Goal: Information Seeking & Learning: Learn about a topic

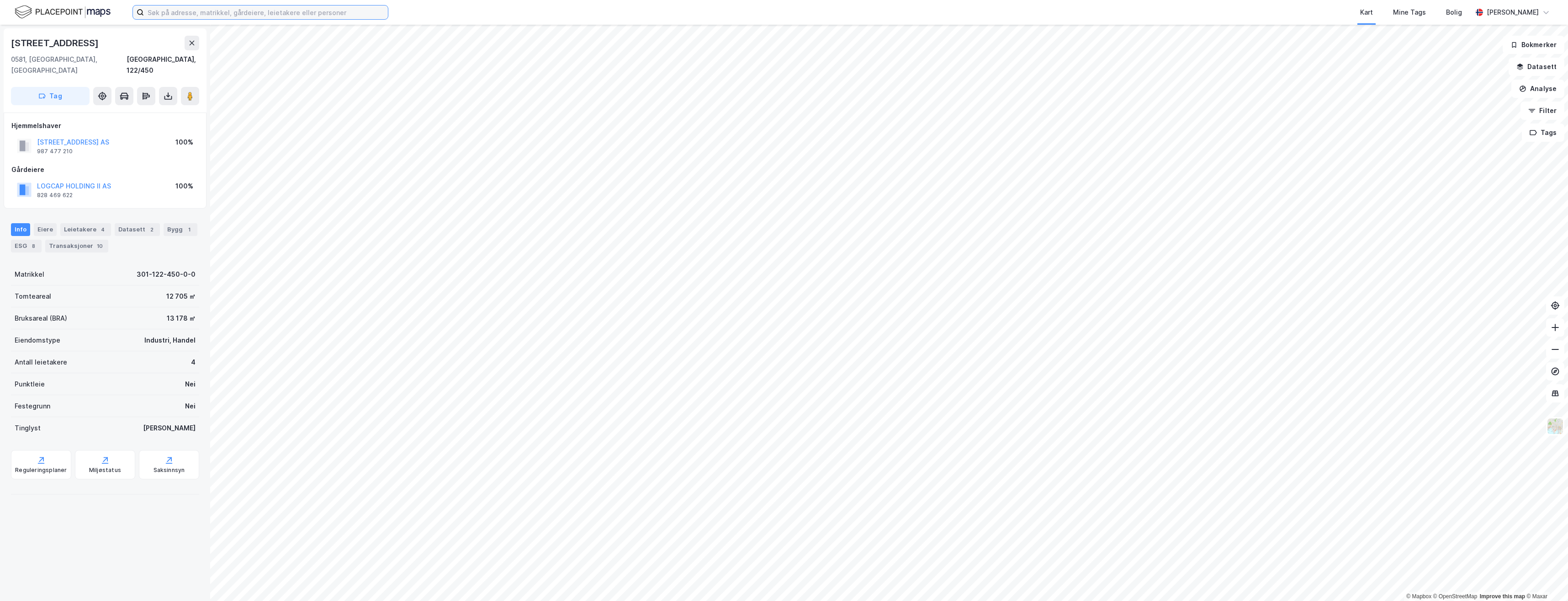
click at [289, 15] on input at bounding box center [265, 12] width 244 height 14
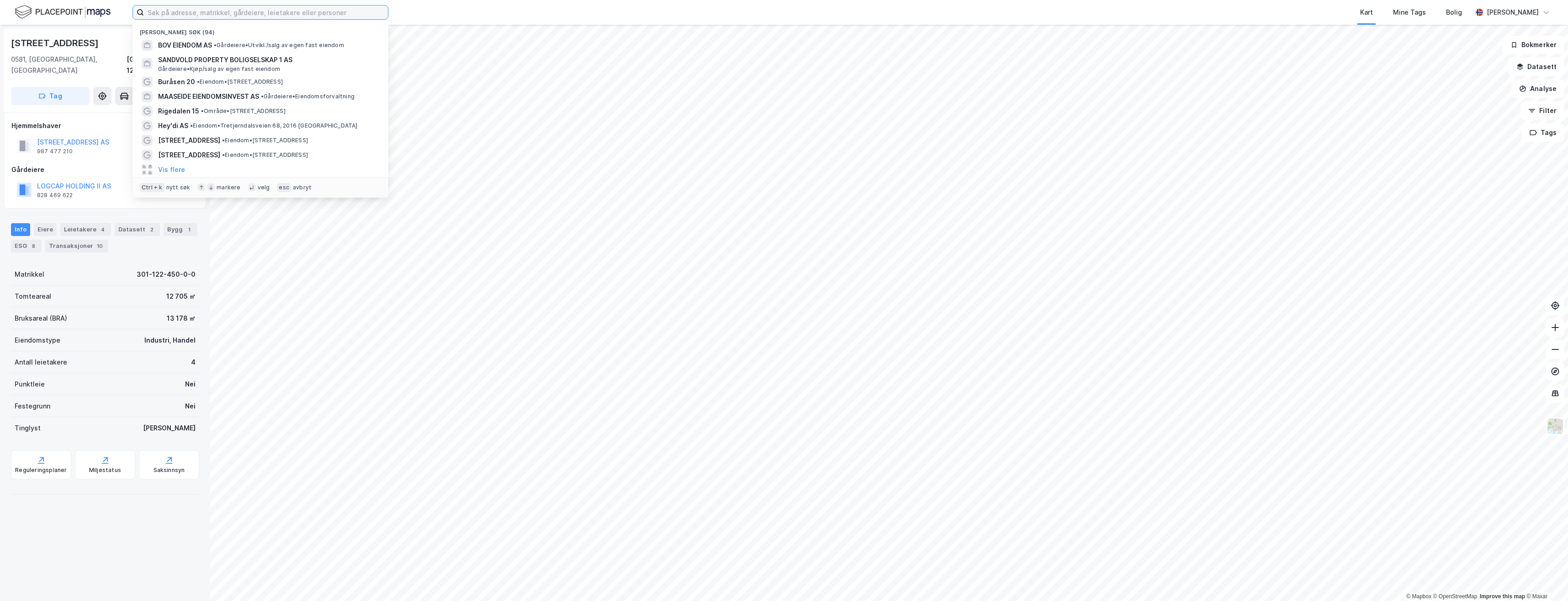
paste input "Trygve Lies Plass 1"
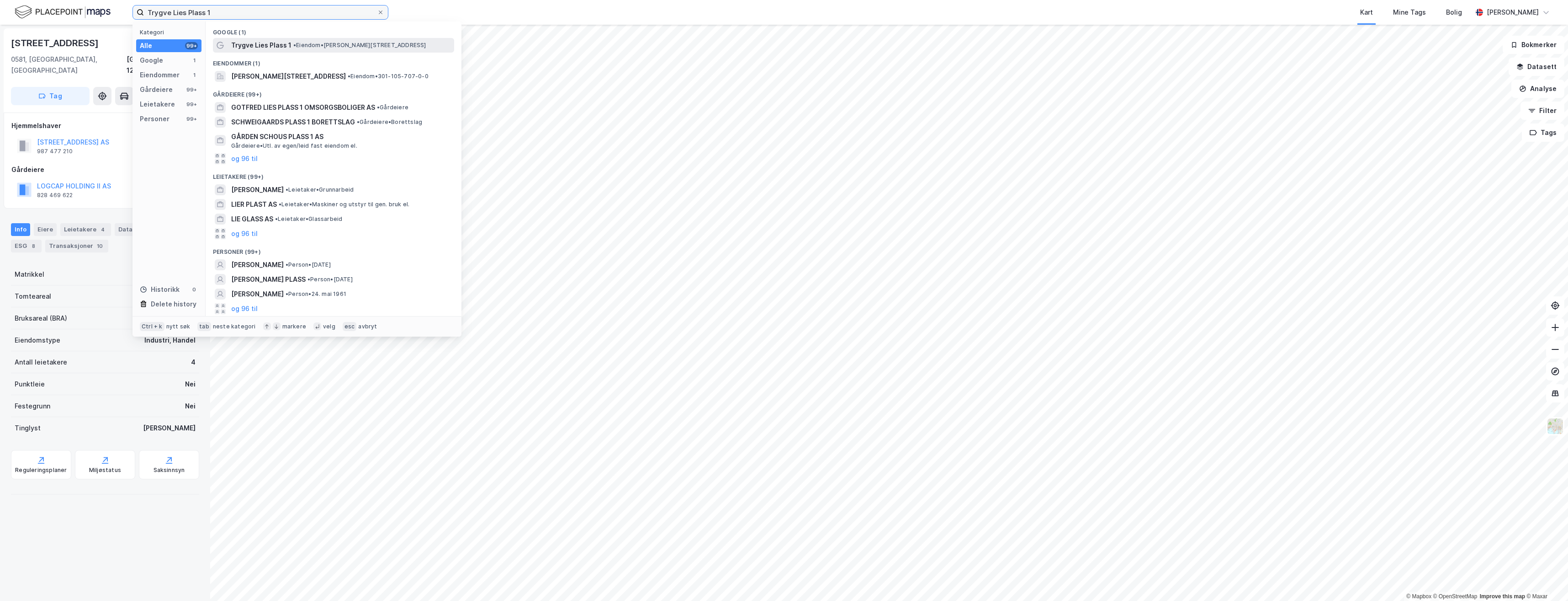
type input "Trygve Lies Plass 1"
click at [305, 46] on span "• Eiendom • [STREET_ADDRESS]" at bounding box center [359, 45] width 133 height 7
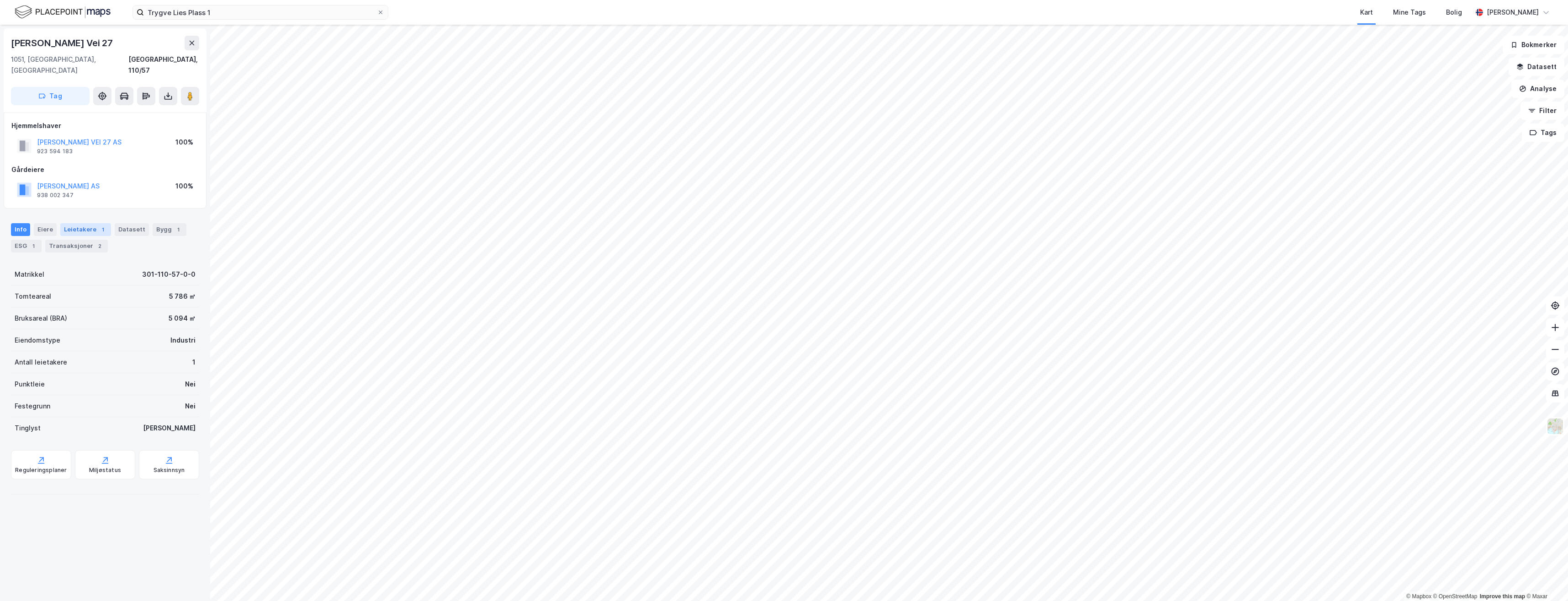
click at [98, 224] on div "1" at bounding box center [103, 229] width 9 height 9
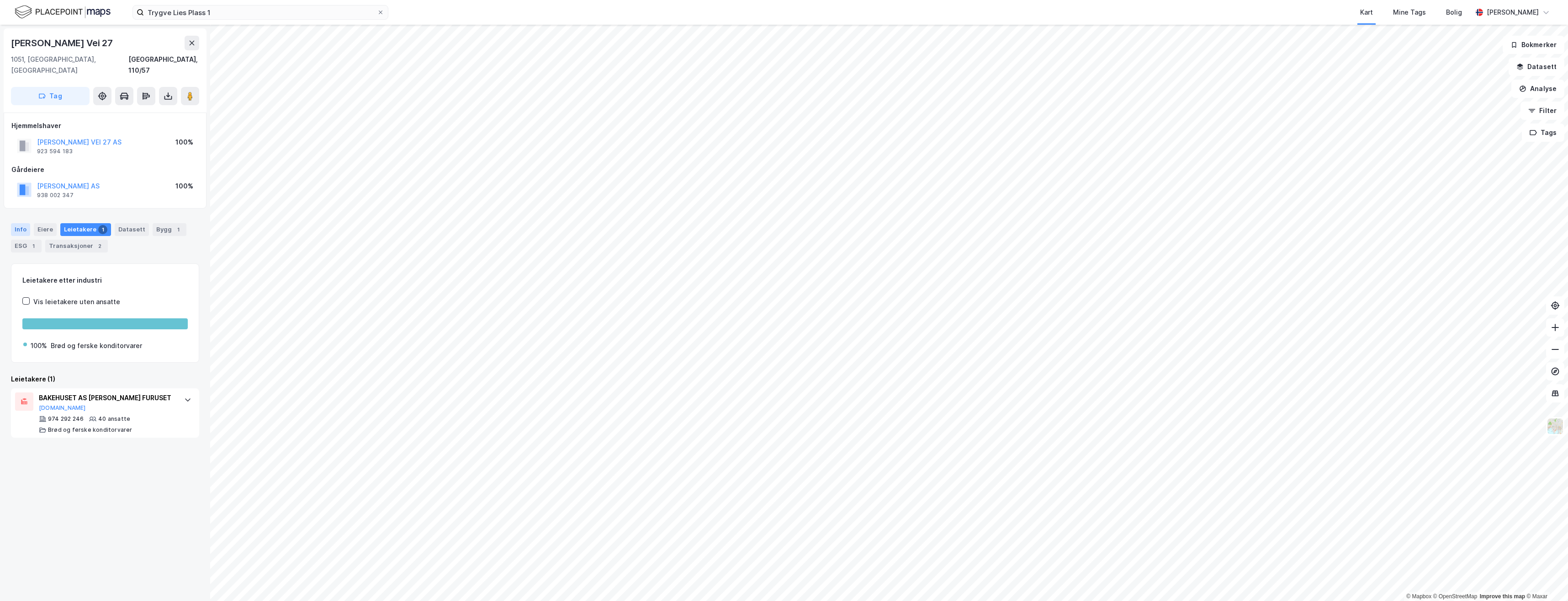
click at [19, 224] on div "Info" at bounding box center [20, 230] width 19 height 13
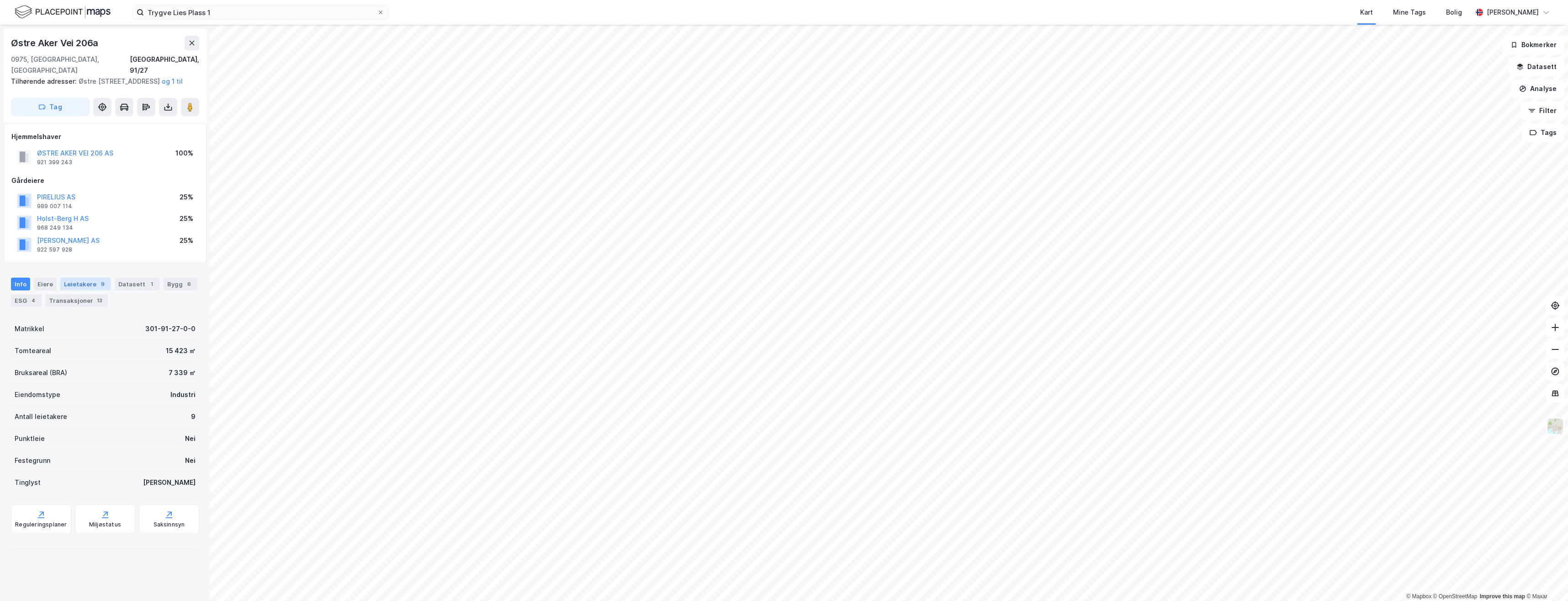
click at [104, 288] on div "Leietakere 9" at bounding box center [85, 284] width 51 height 13
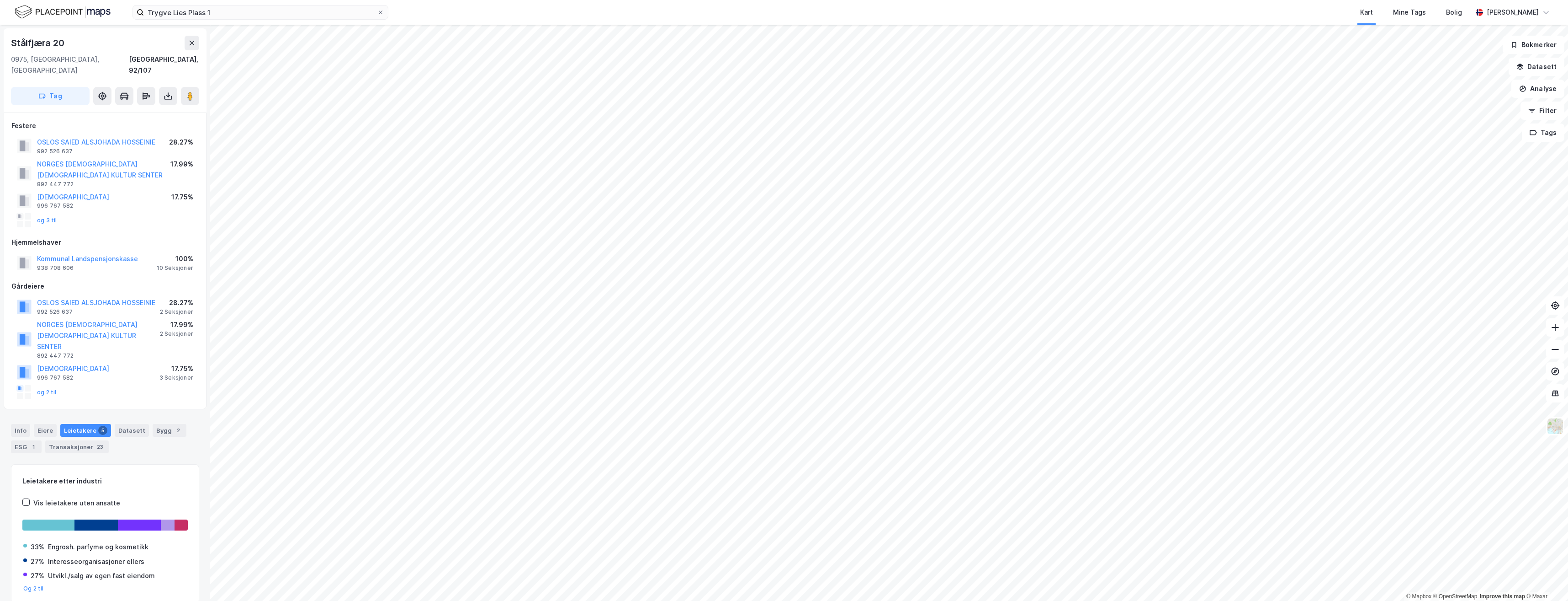
scroll to position [1, 0]
